Goal: Use online tool/utility: Utilize a website feature to perform a specific function

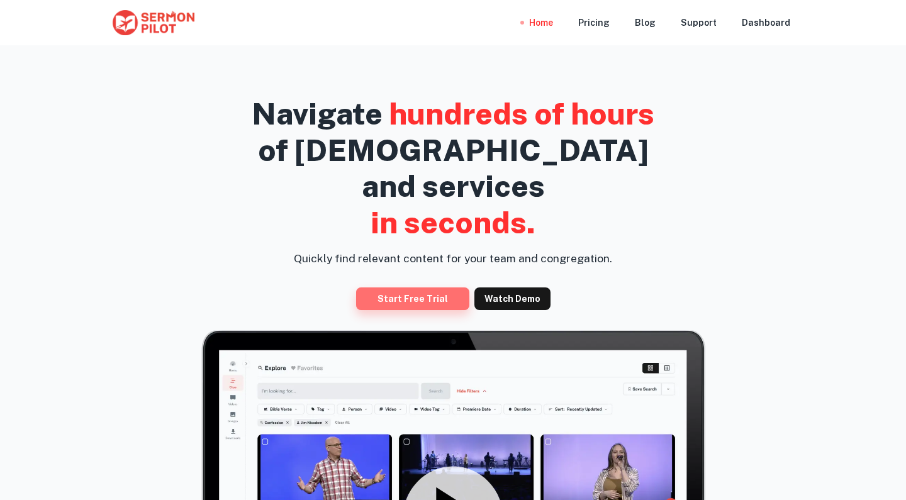
click at [413, 288] on link "Start Free Trial" at bounding box center [412, 299] width 113 height 23
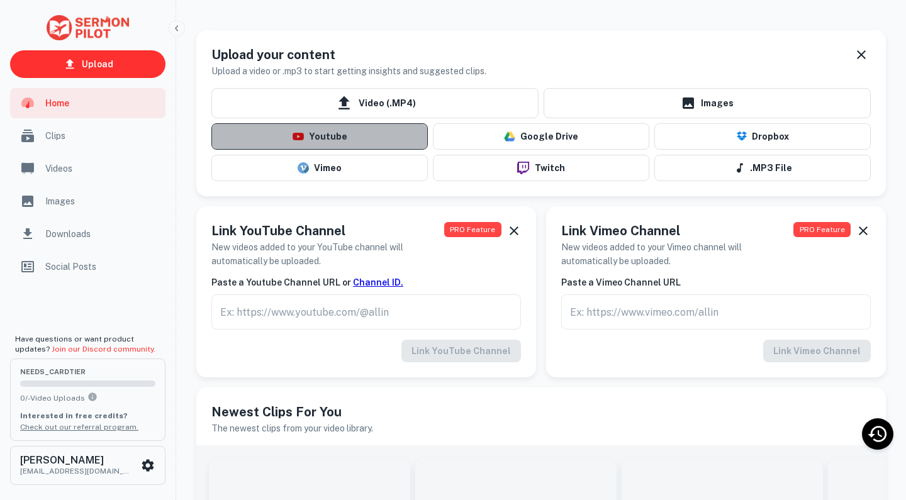
click at [344, 140] on button "Youtube" at bounding box center [319, 136] width 216 height 26
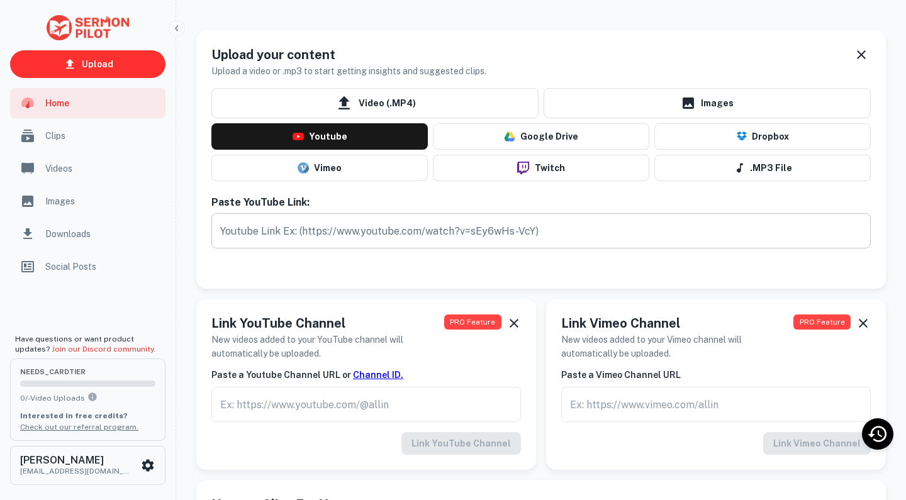
click at [379, 240] on input "text" at bounding box center [540, 230] width 659 height 35
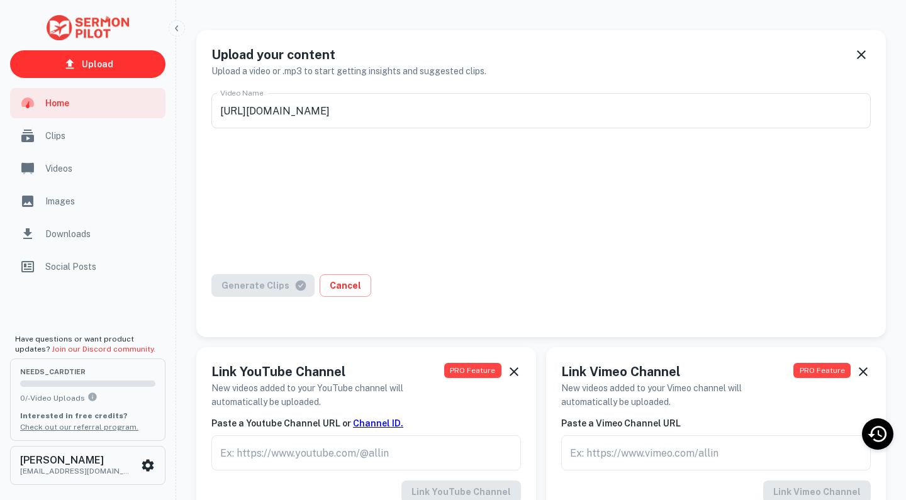
type input "[DATE] [DATE] Service"
click at [248, 284] on button "Generate Clips" at bounding box center [262, 285] width 103 height 23
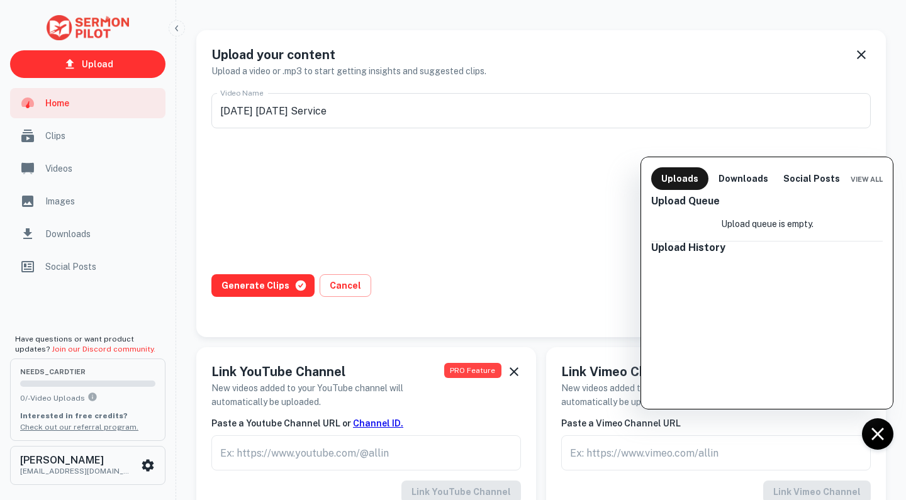
click at [269, 289] on div at bounding box center [453, 250] width 906 height 500
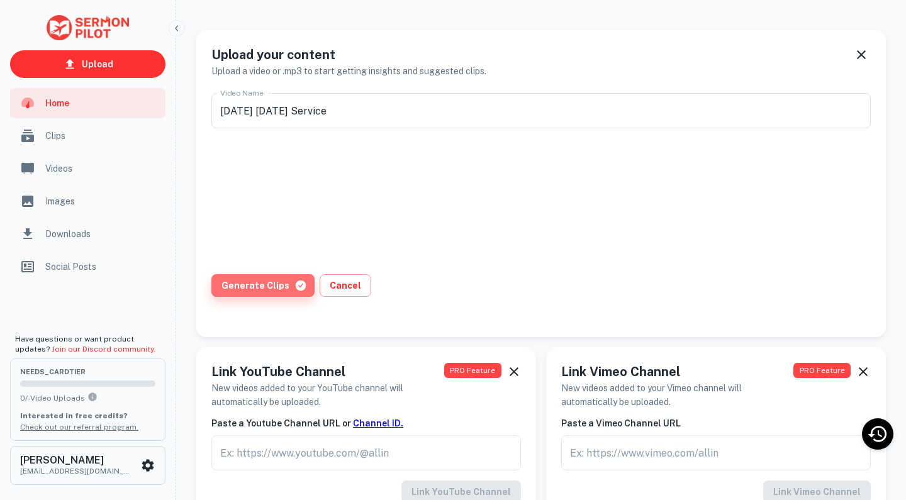
click at [281, 286] on button "Generate Clips" at bounding box center [262, 285] width 103 height 23
